Goal: Task Accomplishment & Management: Use online tool/utility

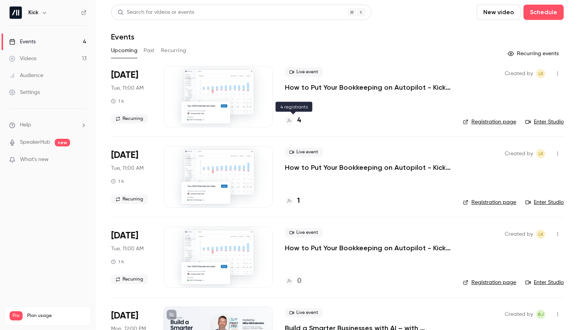
click at [296, 121] on div "4" at bounding box center [293, 120] width 16 height 10
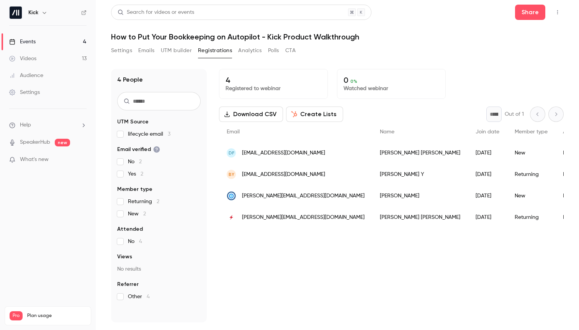
click at [137, 49] on div "Settings Emails UTM builder Registrations Analytics Polls CTA" at bounding box center [203, 50] width 185 height 12
click at [141, 51] on button "Emails" at bounding box center [146, 50] width 16 height 12
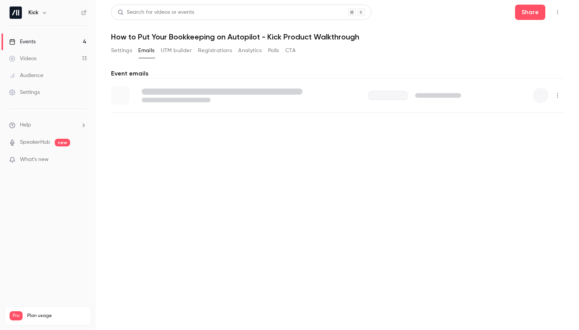
click at [113, 51] on button "Settings" at bounding box center [121, 50] width 21 height 12
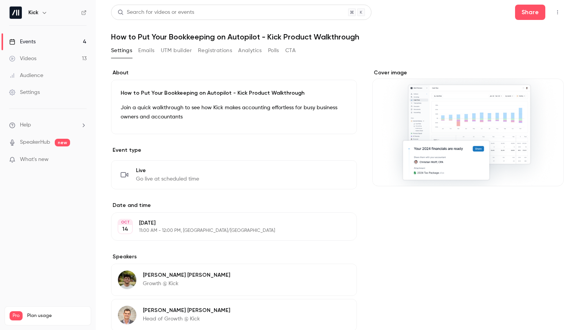
click at [51, 38] on link "Events 4" at bounding box center [48, 41] width 96 height 17
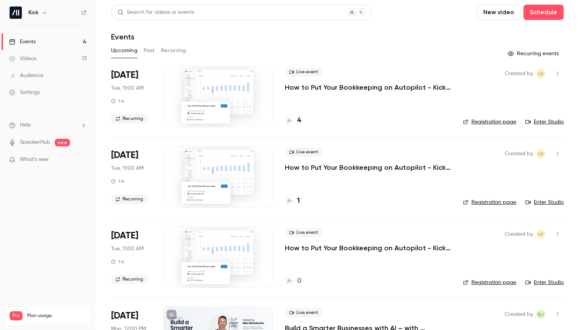
click at [530, 123] on link "Enter Studio" at bounding box center [544, 122] width 38 height 8
click at [543, 123] on link "Enter Studio" at bounding box center [544, 122] width 38 height 8
